Goal: Task Accomplishment & Management: Use online tool/utility

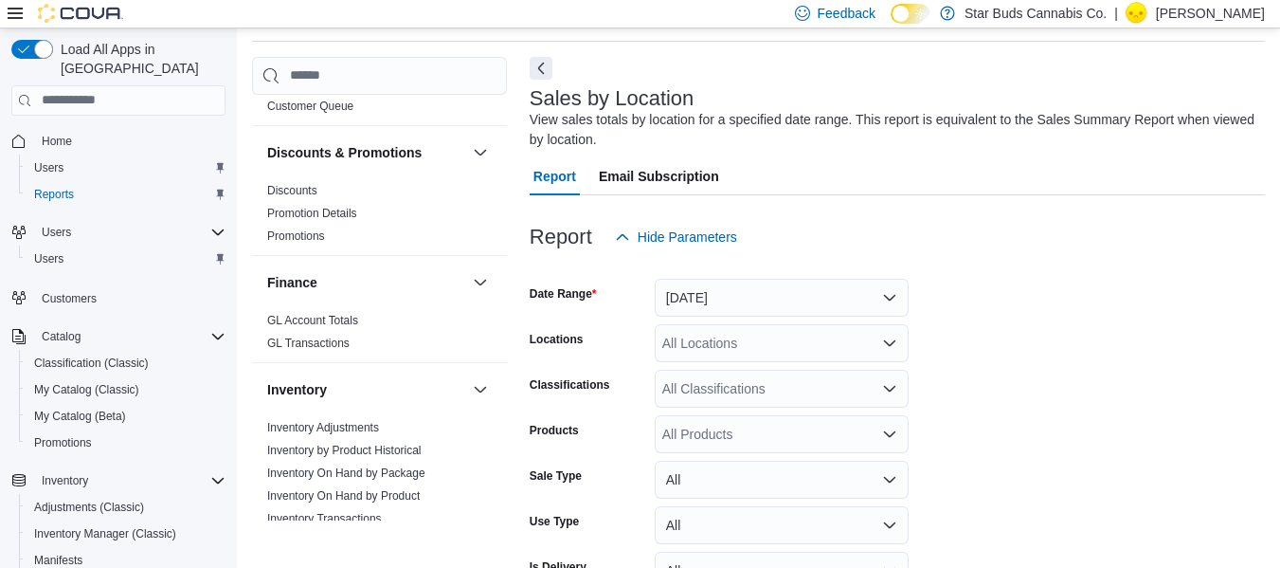
scroll to position [492, 0]
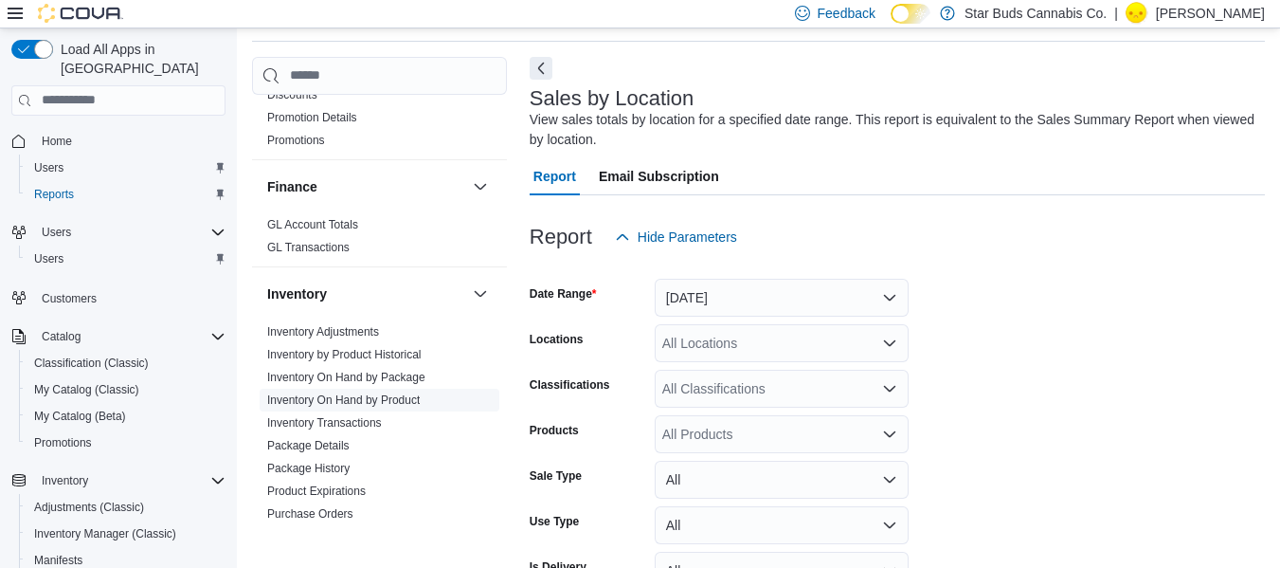
click at [405, 393] on link "Inventory On Hand by Product" at bounding box center [343, 399] width 153 height 13
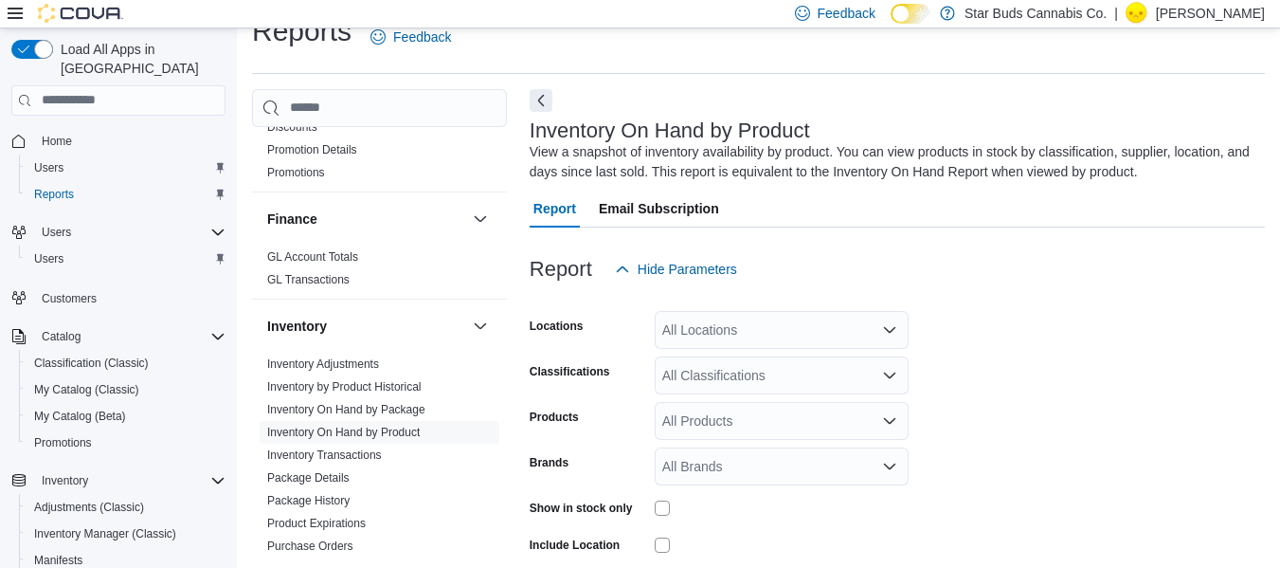
scroll to position [64, 0]
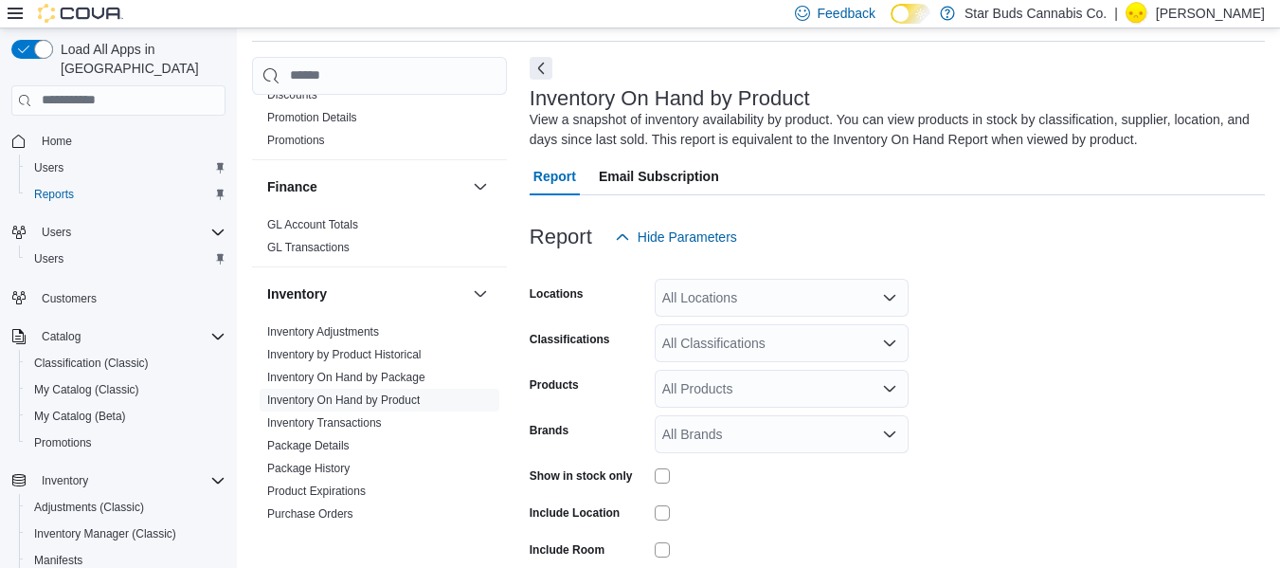
click at [788, 291] on div "All Locations" at bounding box center [782, 298] width 254 height 38
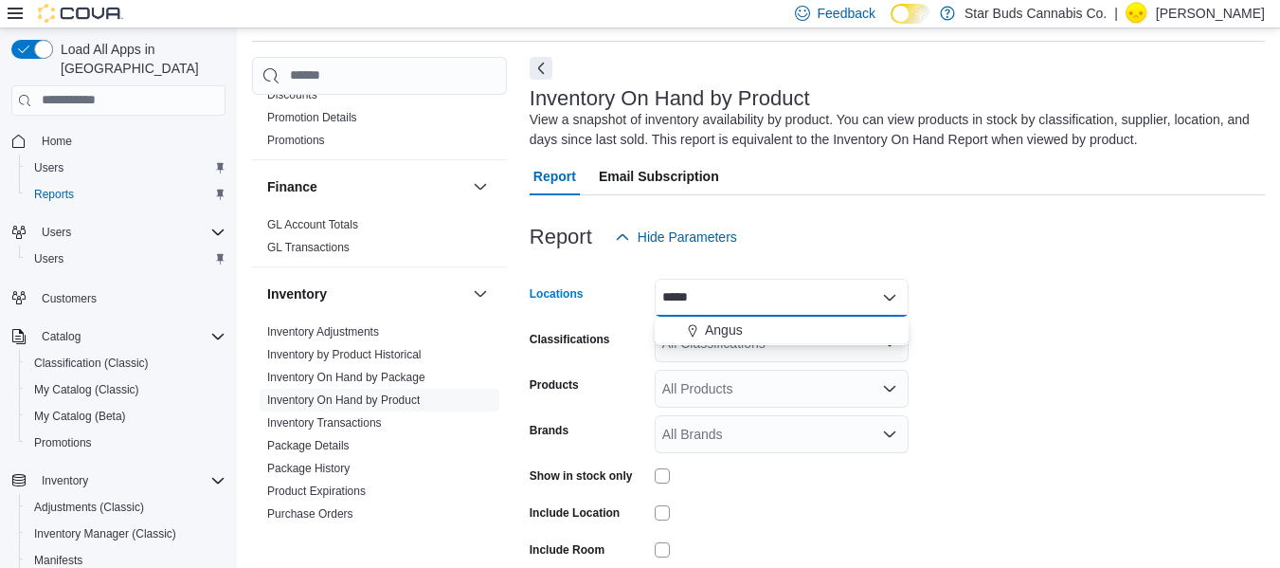
type input "*****"
click at [771, 346] on div "All Classifications" at bounding box center [782, 343] width 254 height 38
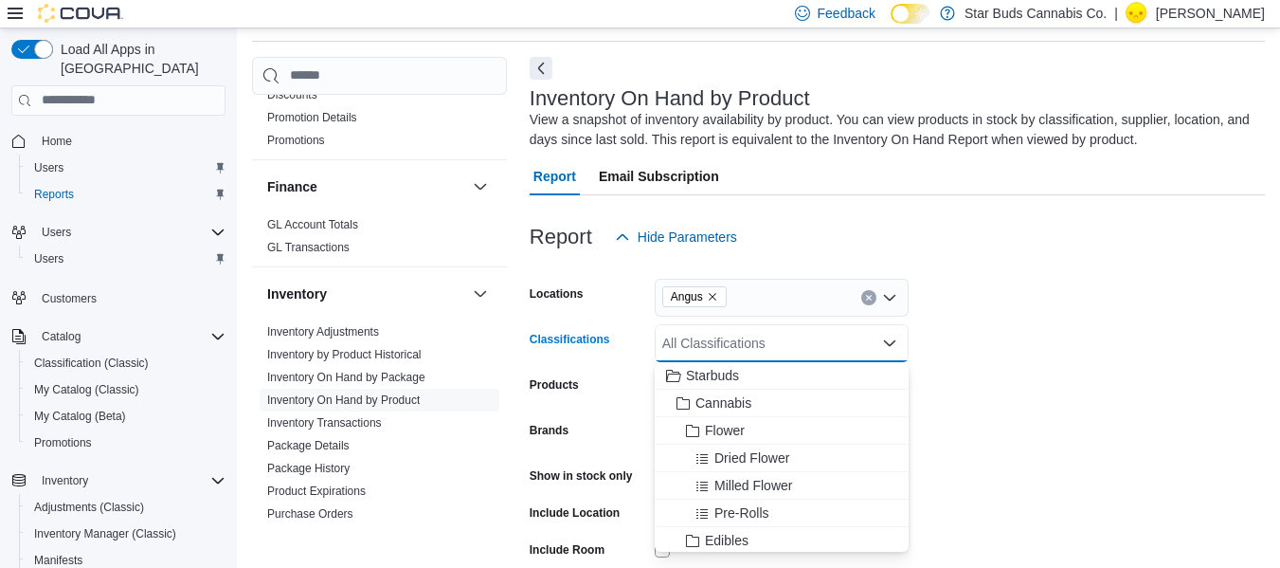
click at [1105, 332] on form "Locations Angus Classifications All Classifications Combo box. Selected. Combo …" at bounding box center [897, 455] width 735 height 398
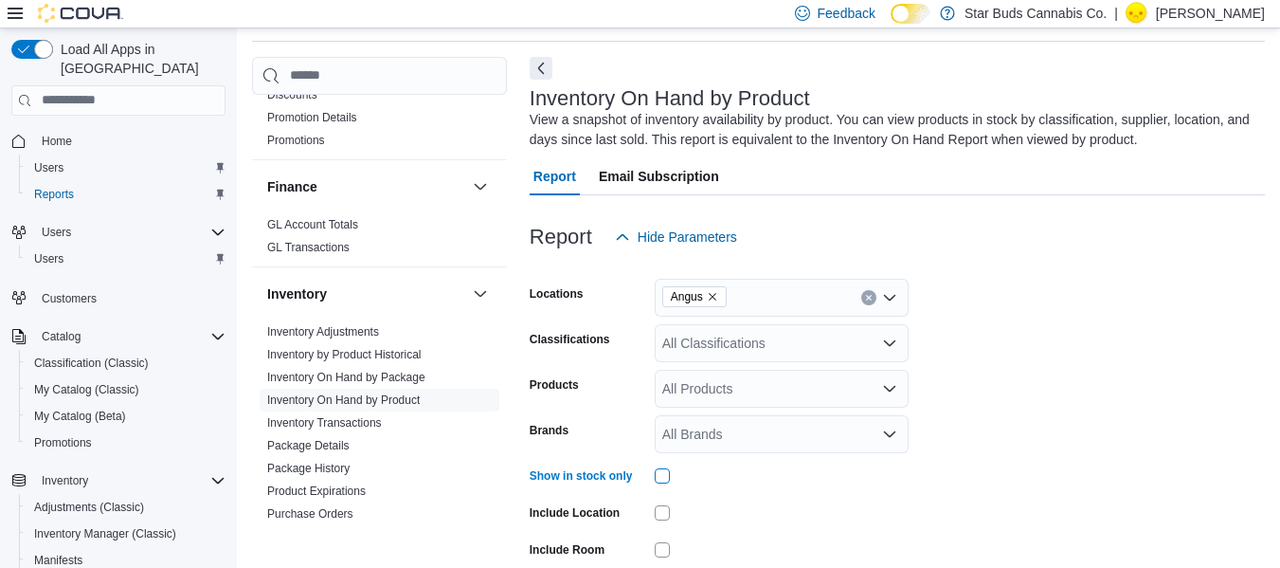
scroll to position [188, 0]
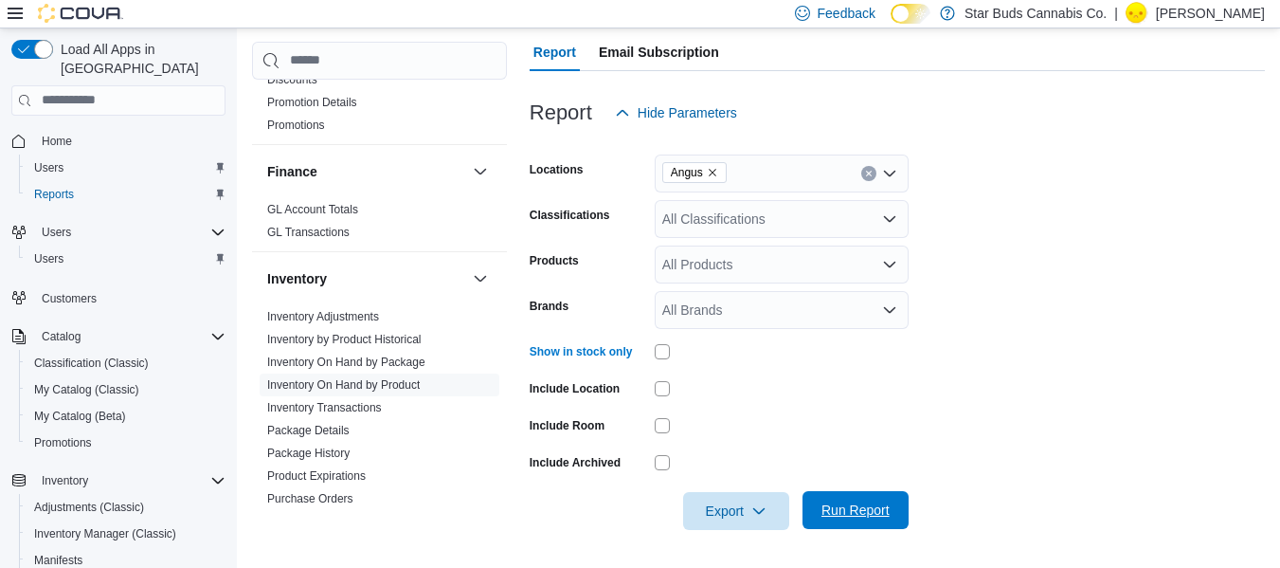
click at [843, 497] on span "Run Report" at bounding box center [855, 510] width 83 height 38
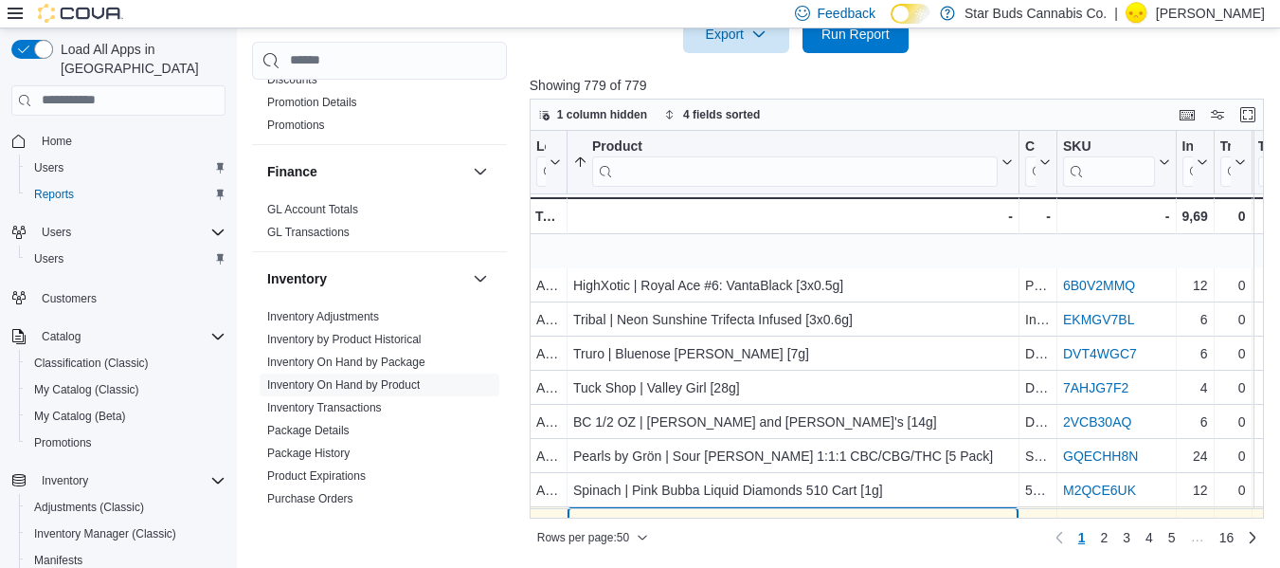
scroll to position [69, 0]
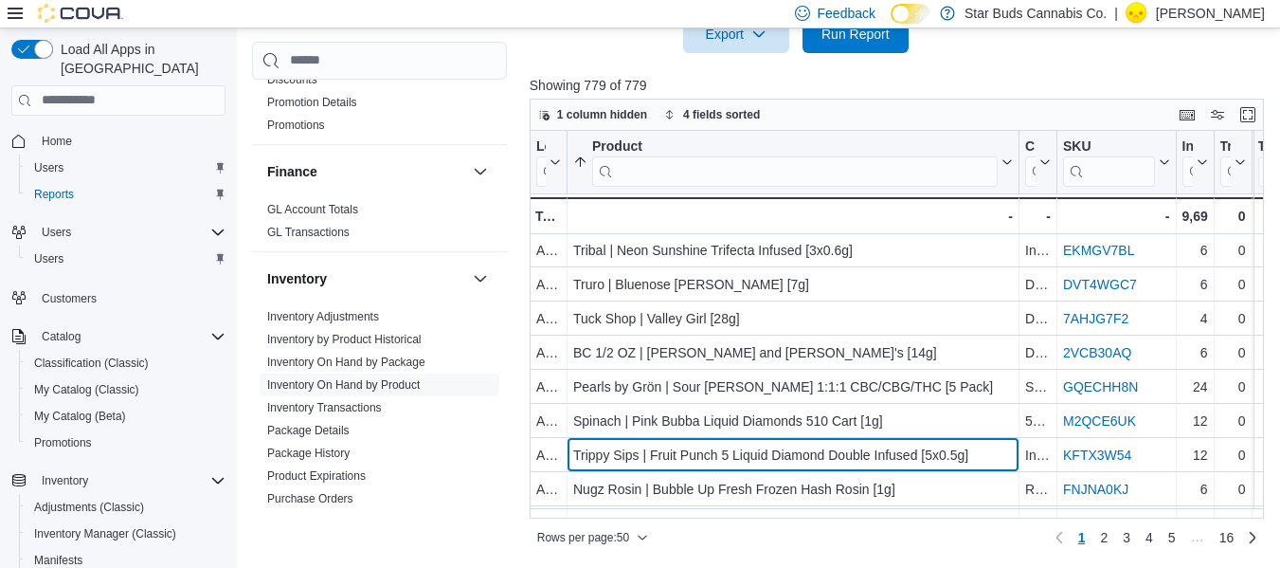
drag, startPoint x: 649, startPoint y: 507, endPoint x: 692, endPoint y: 532, distance: 49.3
click at [692, 532] on div "1 column hidden 4 fields sorted Location Click to view column header actions Pr…" at bounding box center [897, 326] width 735 height 454
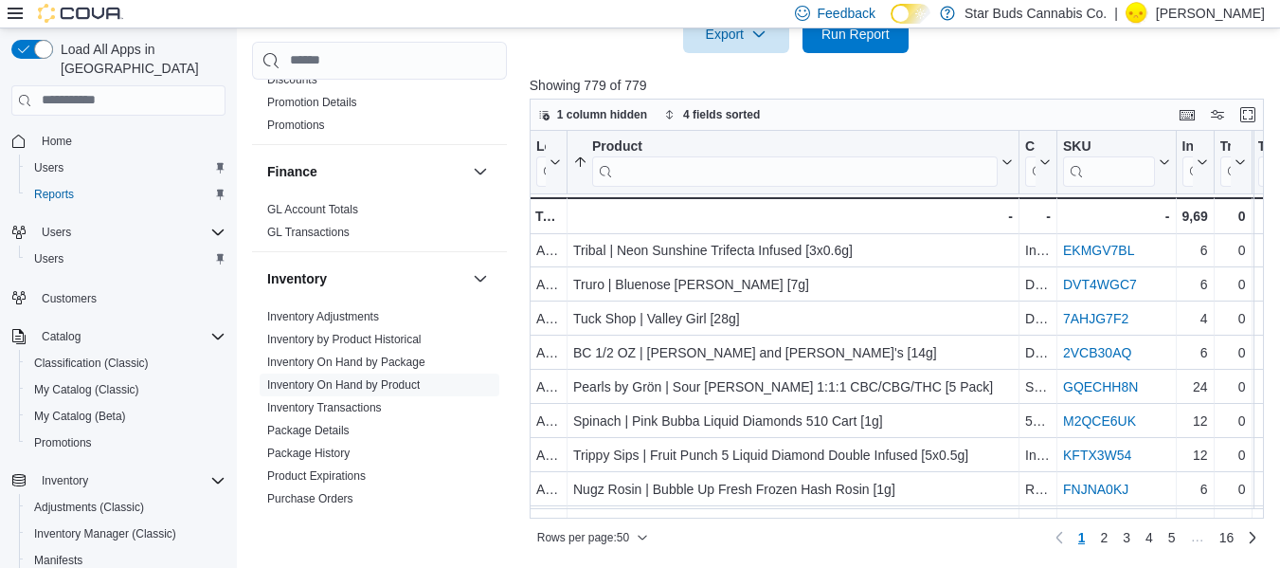
scroll to position [68, 0]
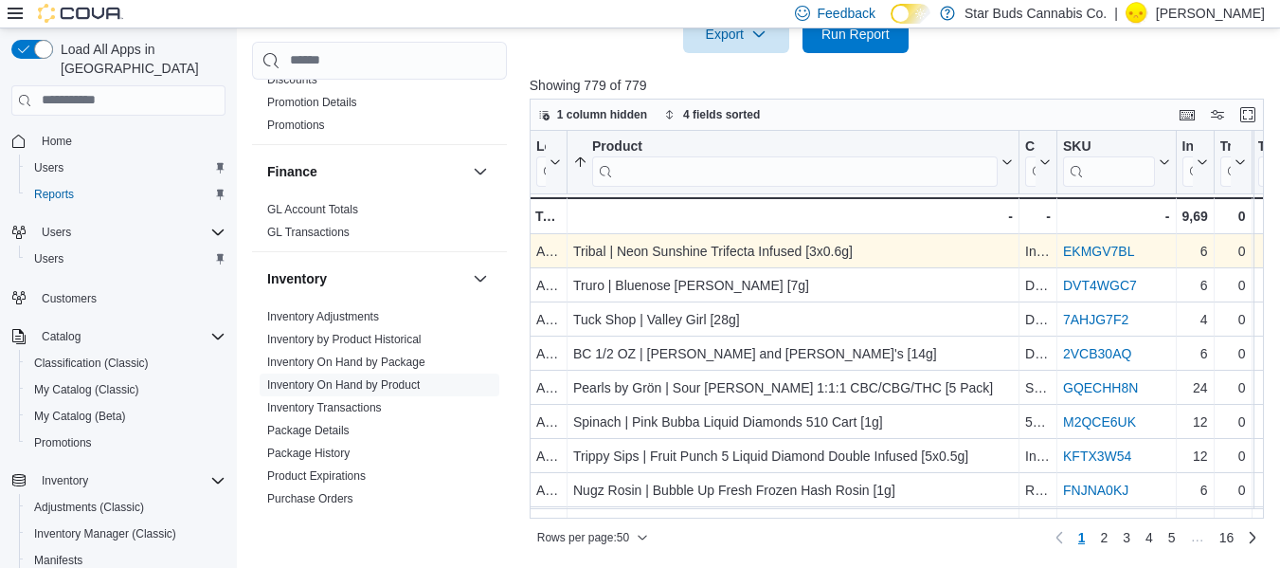
drag, startPoint x: 1155, startPoint y: 244, endPoint x: 1062, endPoint y: 258, distance: 94.0
click at [1062, 258] on div "EKMGV7BL - SKU URL, column 4, row 3" at bounding box center [1117, 251] width 119 height 34
drag, startPoint x: 1146, startPoint y: 248, endPoint x: 1066, endPoint y: 257, distance: 80.1
click at [1066, 257] on div "EKMGV7BL" at bounding box center [1116, 251] width 107 height 23
copy link "EKMGV7BL"
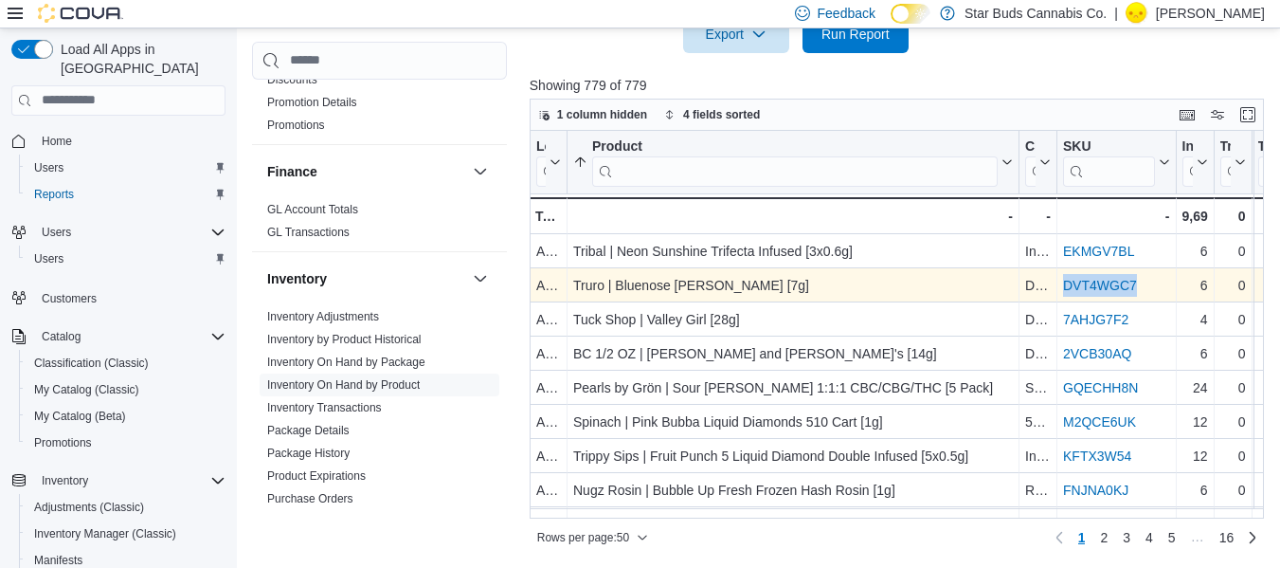
drag, startPoint x: 1152, startPoint y: 284, endPoint x: 1066, endPoint y: 300, distance: 87.7
click at [1066, 300] on div "DVT4WGC7 - SKU URL, column 4, row 4" at bounding box center [1117, 285] width 119 height 34
copy link "DVT4WGC7"
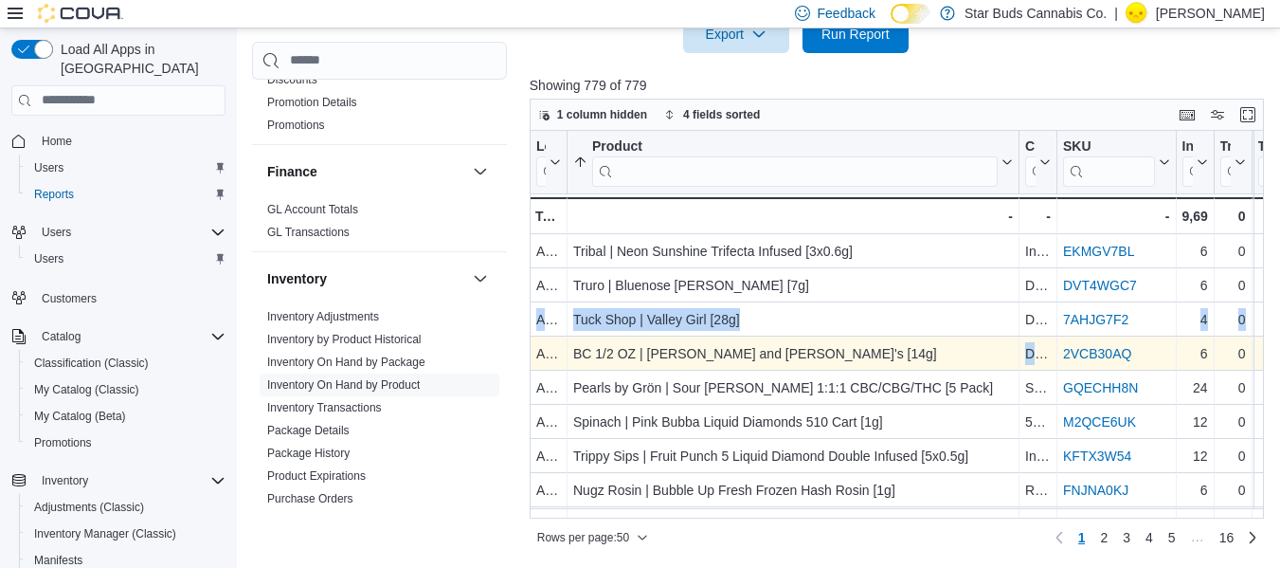
drag, startPoint x: 1152, startPoint y: 320, endPoint x: 1057, endPoint y: 337, distance: 96.3
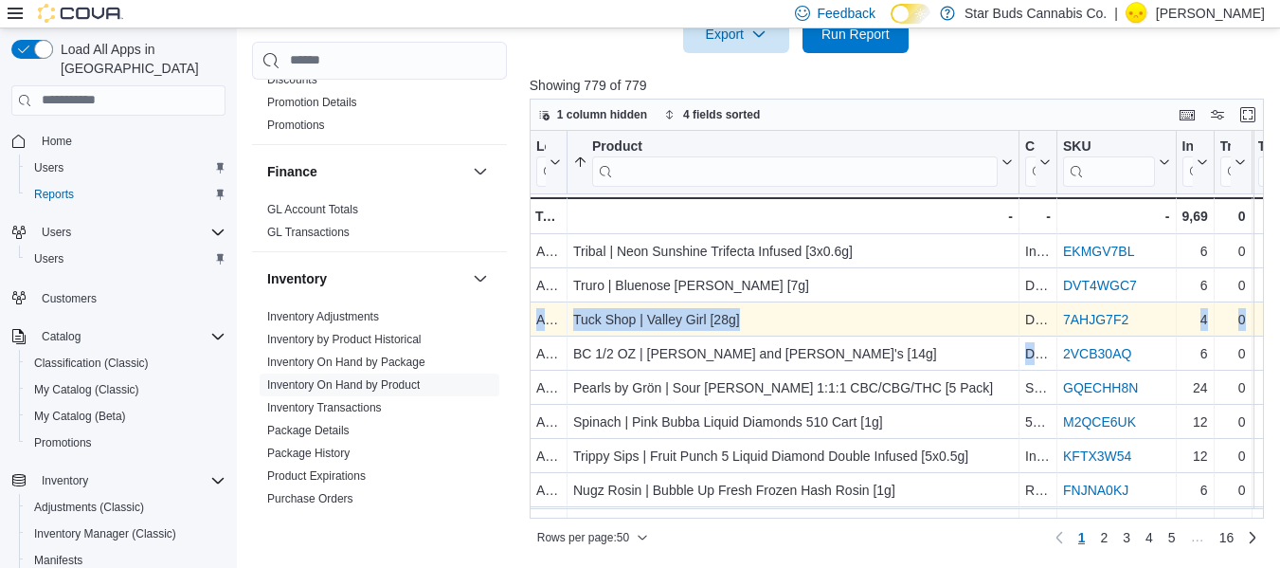
click at [1136, 326] on div "7AHJG7F2" at bounding box center [1116, 319] width 107 height 23
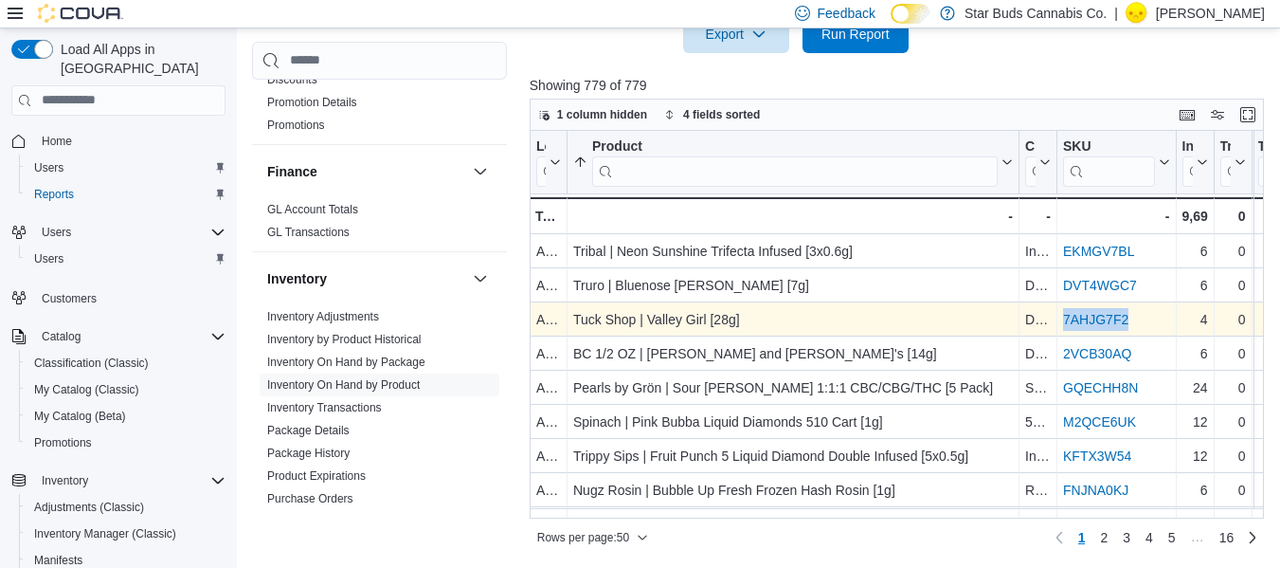
drag, startPoint x: 1141, startPoint y: 318, endPoint x: 1054, endPoint y: 311, distance: 87.5
copy div "Flower - Classification, column 3, row 5 7AHJG7F2"
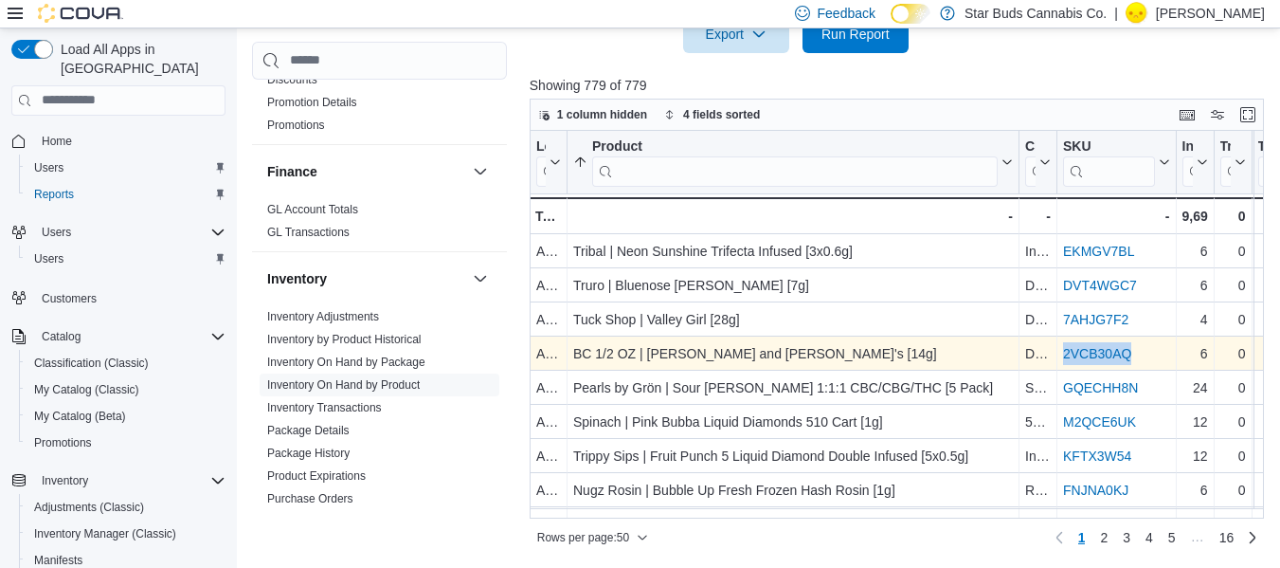
drag, startPoint x: 1150, startPoint y: 352, endPoint x: 1061, endPoint y: 366, distance: 90.2
click at [1061, 366] on div "2VCB30AQ - SKU URL, column 4, row 6" at bounding box center [1117, 353] width 119 height 34
copy link "2VCB30AQ"
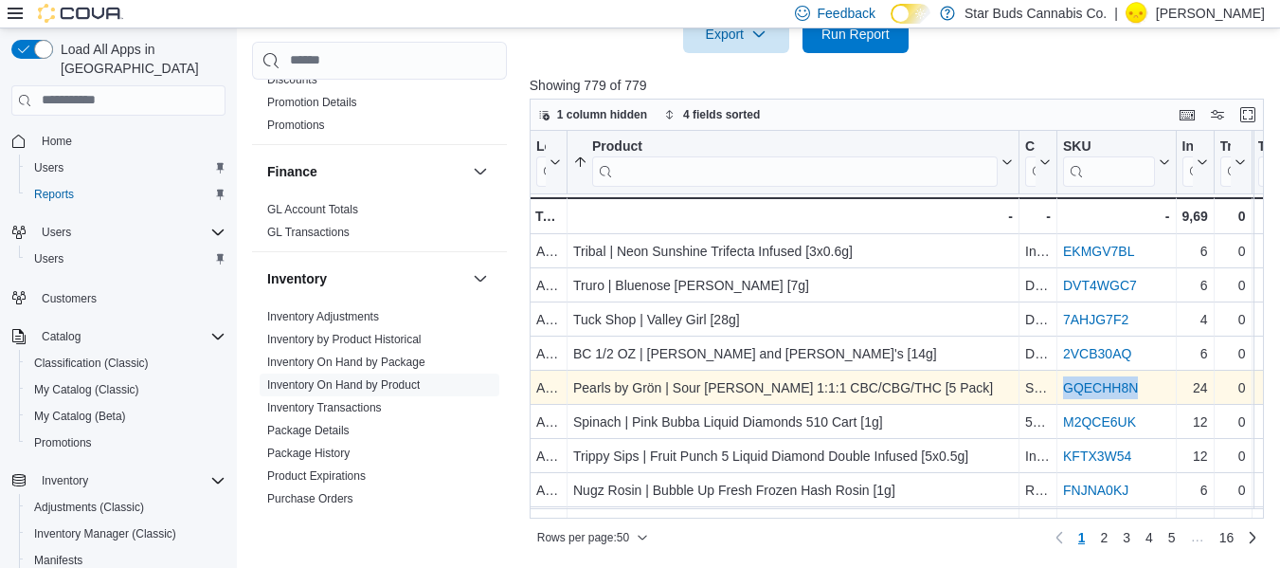
drag, startPoint x: 1156, startPoint y: 386, endPoint x: 1063, endPoint y: 392, distance: 93.1
click at [1063, 392] on div "GQECHH8N" at bounding box center [1116, 387] width 107 height 23
copy link "GQECHH8N"
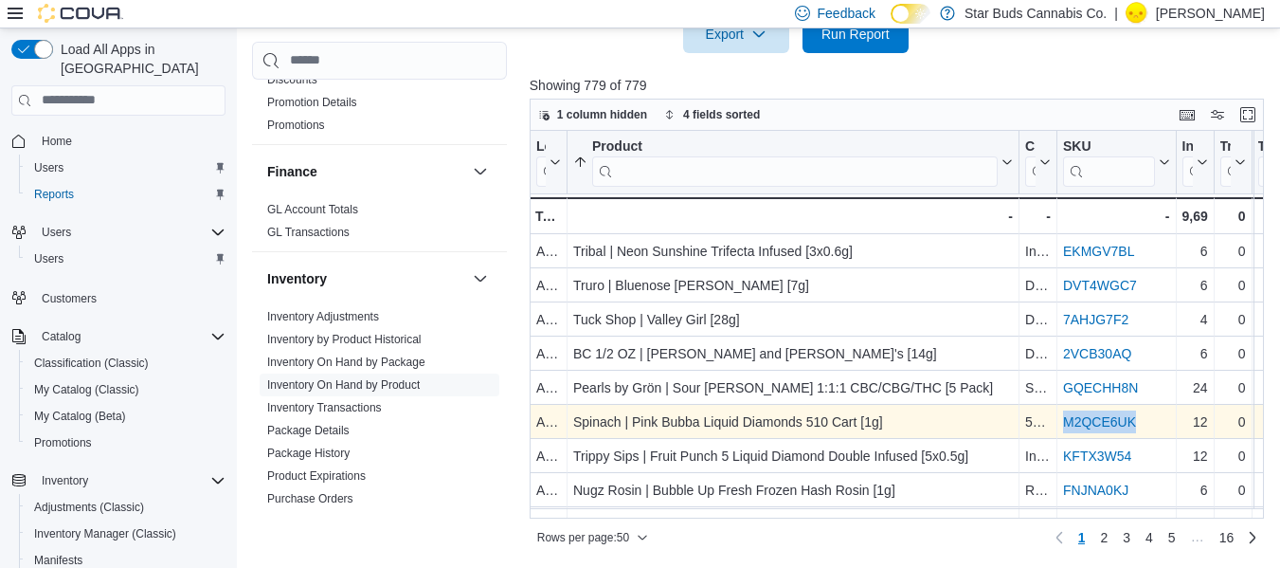
drag, startPoint x: 1145, startPoint y: 421, endPoint x: 1065, endPoint y: 435, distance: 80.9
click at [1065, 435] on div "M2QCE6UK - SKU URL, column 4, row 8" at bounding box center [1117, 422] width 119 height 34
copy link "M2QCE6UK"
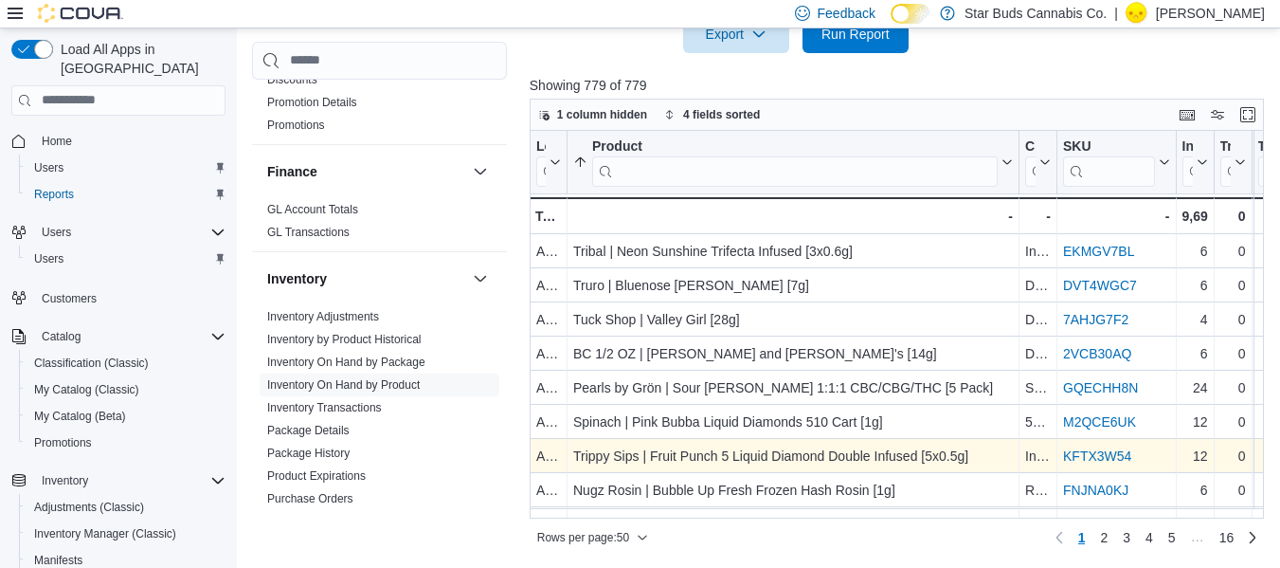
scroll to position [69, 0]
drag, startPoint x: 1150, startPoint y: 471, endPoint x: 1061, endPoint y: 468, distance: 89.1
click at [1061, 468] on div "KFTX3W54 - SKU URL, column 4, row 9" at bounding box center [1117, 455] width 119 height 34
copy link "KFTX3W54"
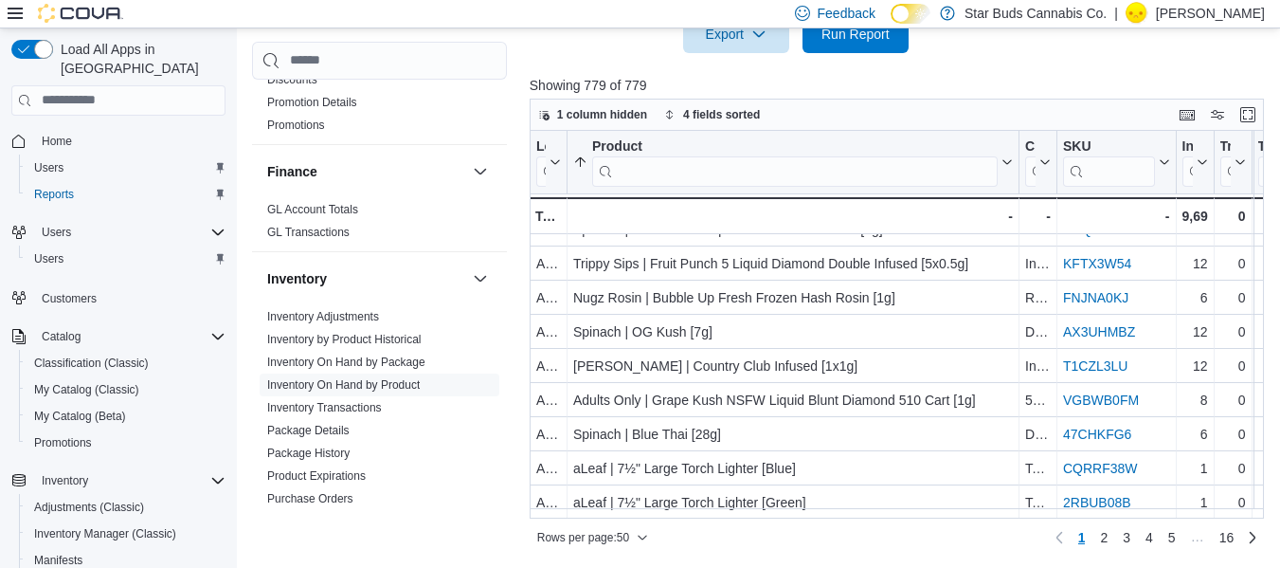
scroll to position [259, 0]
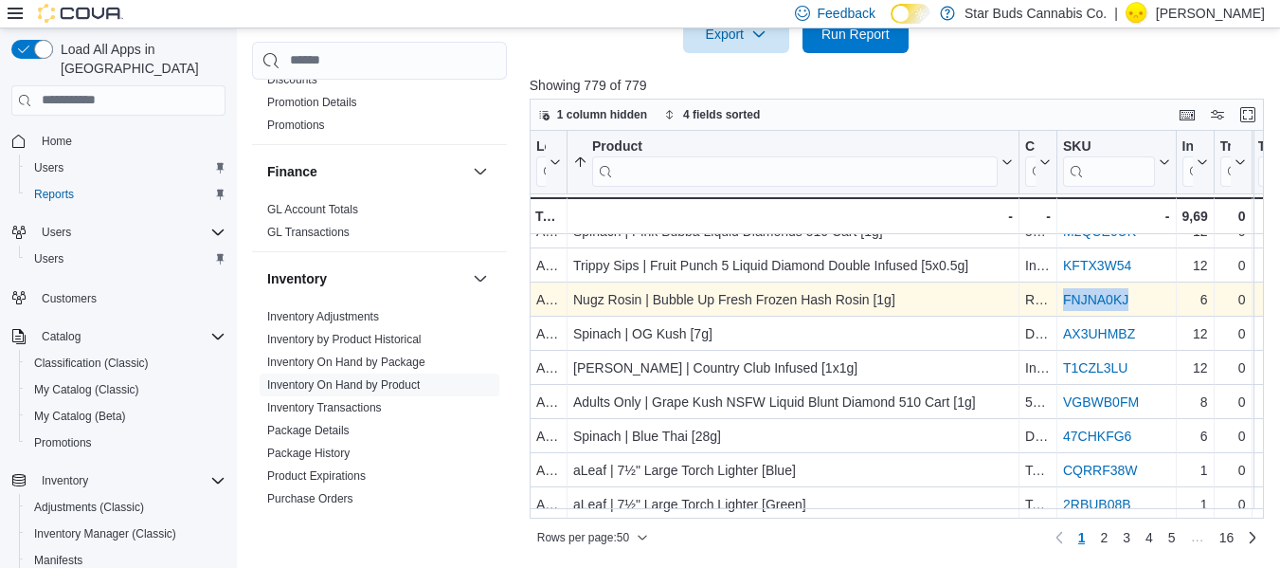
drag, startPoint x: 1144, startPoint y: 298, endPoint x: 1061, endPoint y: 304, distance: 83.7
click at [1061, 304] on div "FNJNA0KJ - SKU URL, column 4, row 10" at bounding box center [1117, 299] width 119 height 34
copy link "FNJNA0KJ"
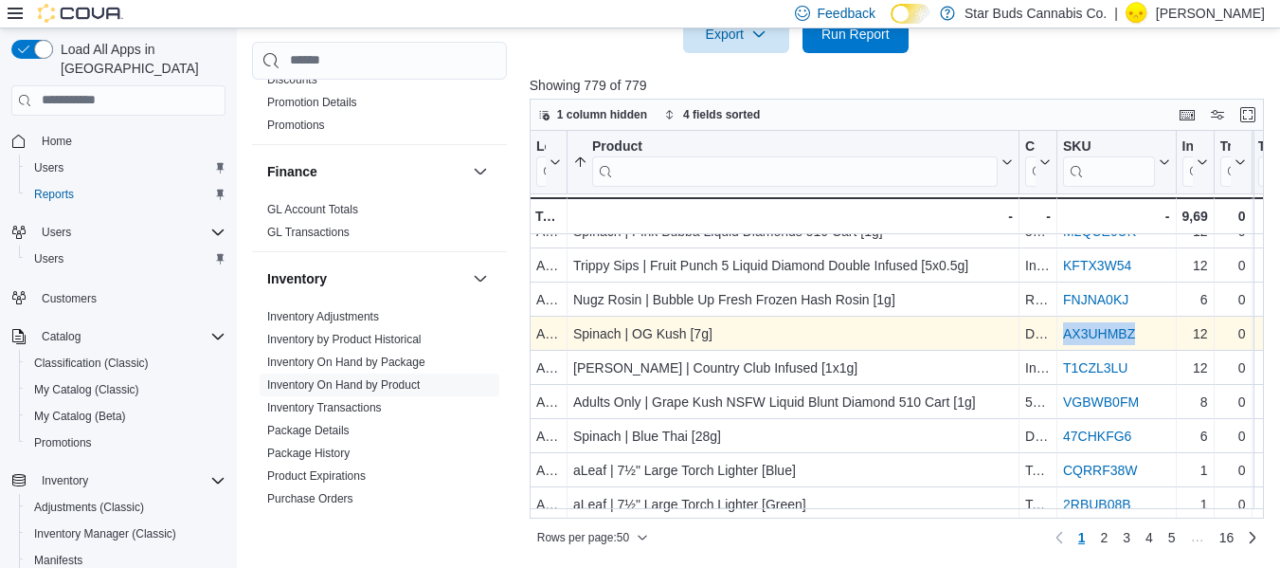
drag, startPoint x: 1161, startPoint y: 335, endPoint x: 1064, endPoint y: 349, distance: 97.7
click at [1064, 349] on div "AX3UHMBZ - SKU URL, column 4, row 11" at bounding box center [1117, 334] width 119 height 34
copy link "AX3UHMBZ"
